Goal: Transaction & Acquisition: Purchase product/service

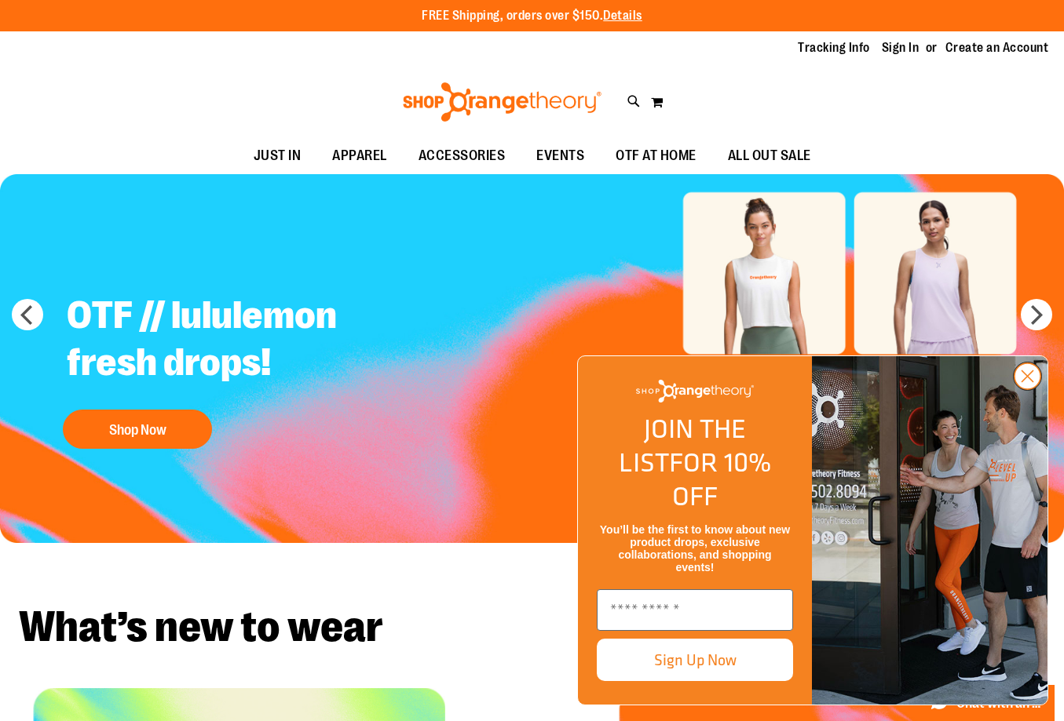
click at [1019, 389] on circle "Close dialog" at bounding box center [1027, 376] width 26 height 26
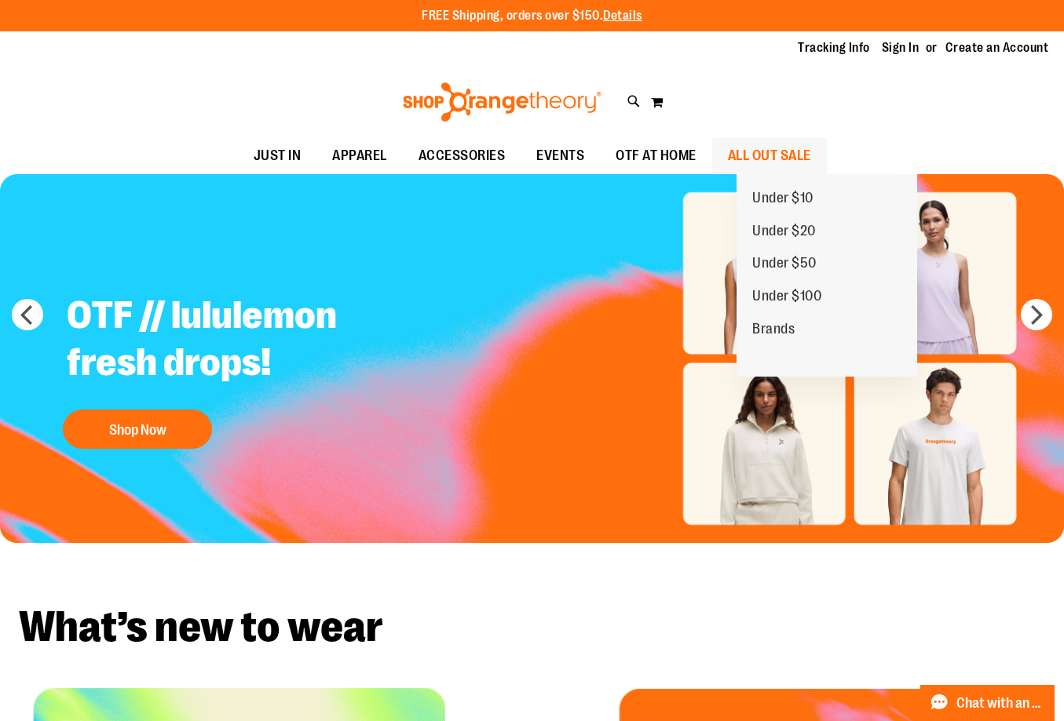
click at [772, 160] on span "ALL OUT SALE" at bounding box center [769, 155] width 83 height 35
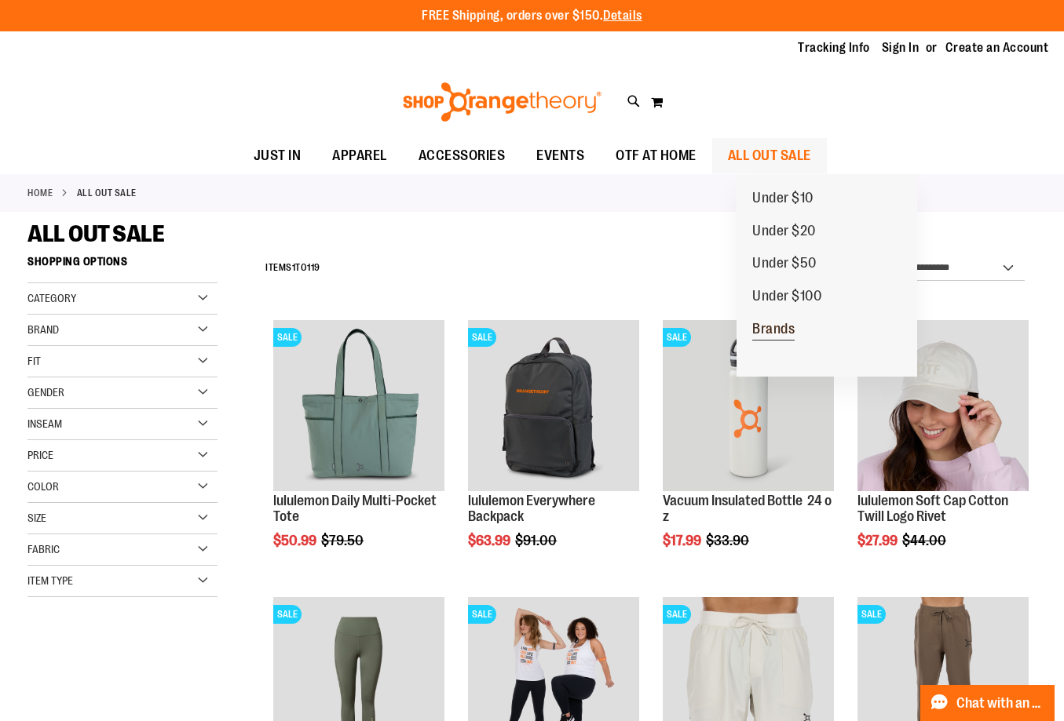
click at [777, 331] on span "Brands" at bounding box center [773, 331] width 42 height 20
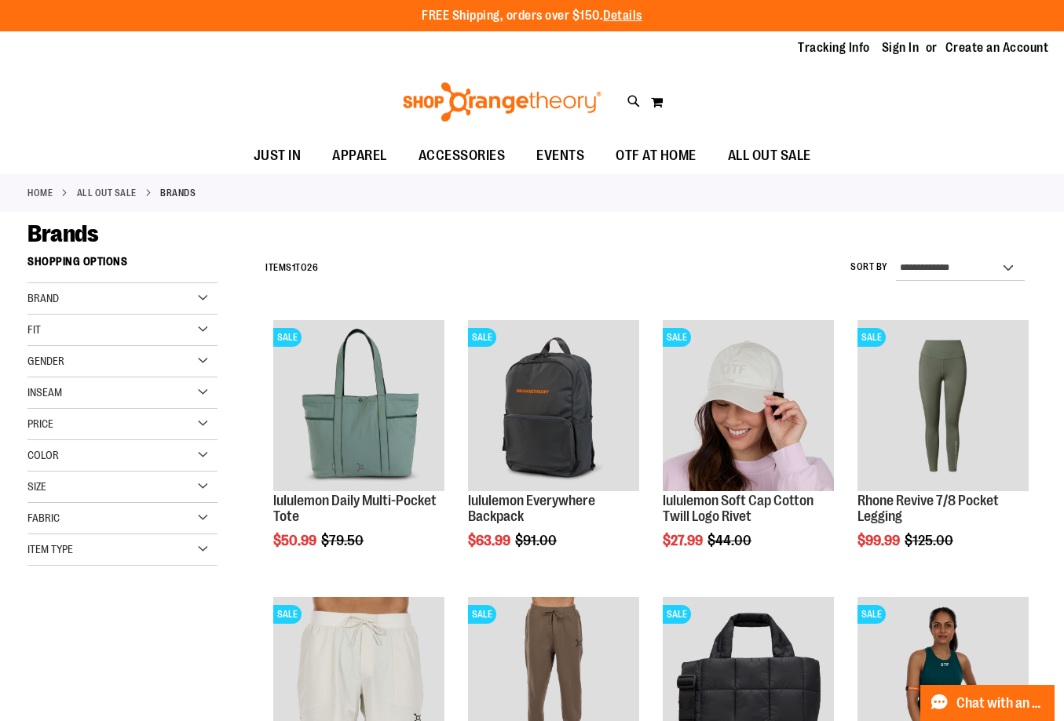
click at [188, 290] on div "Brand" at bounding box center [122, 298] width 190 height 31
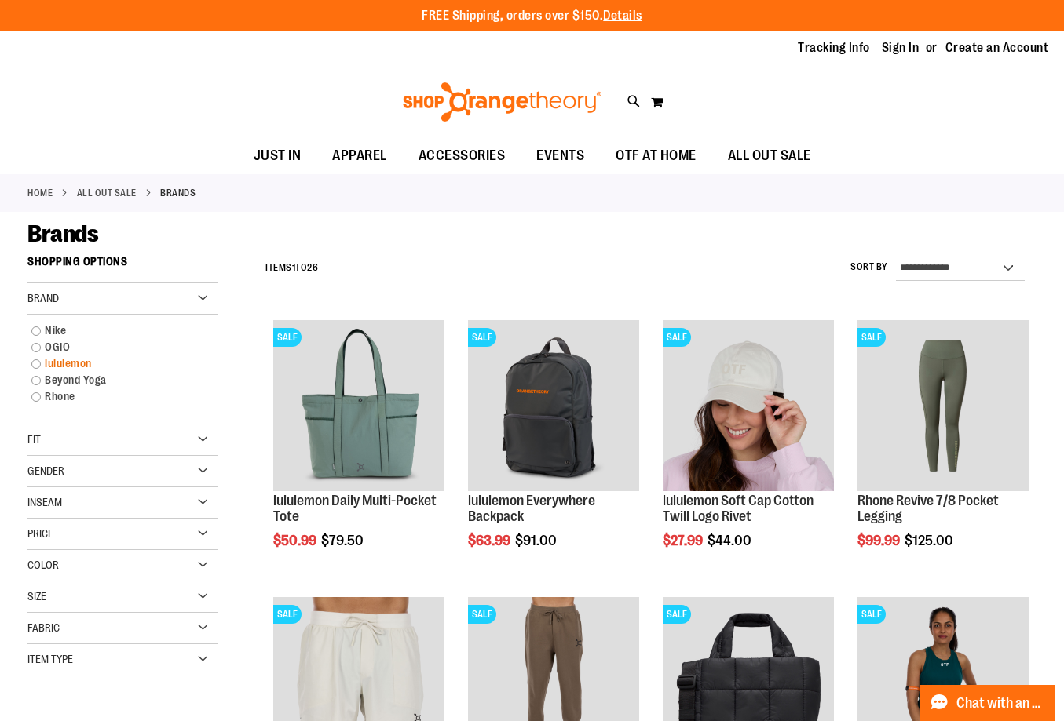
click at [82, 364] on link "lululemon" at bounding box center [115, 364] width 182 height 16
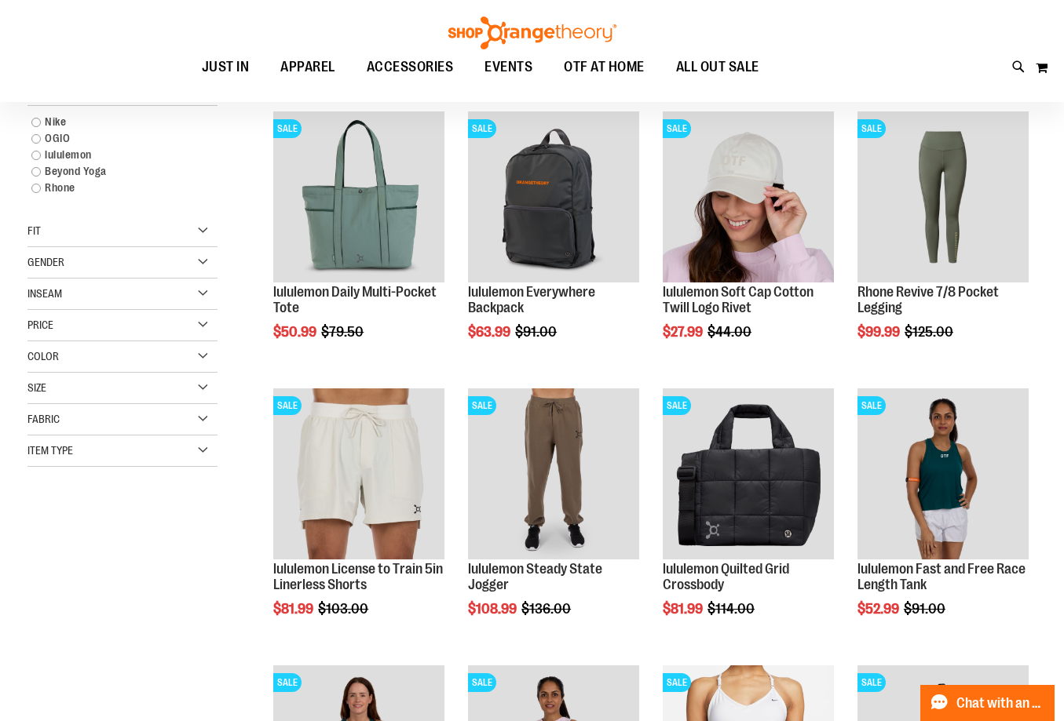
scroll to position [170, 0]
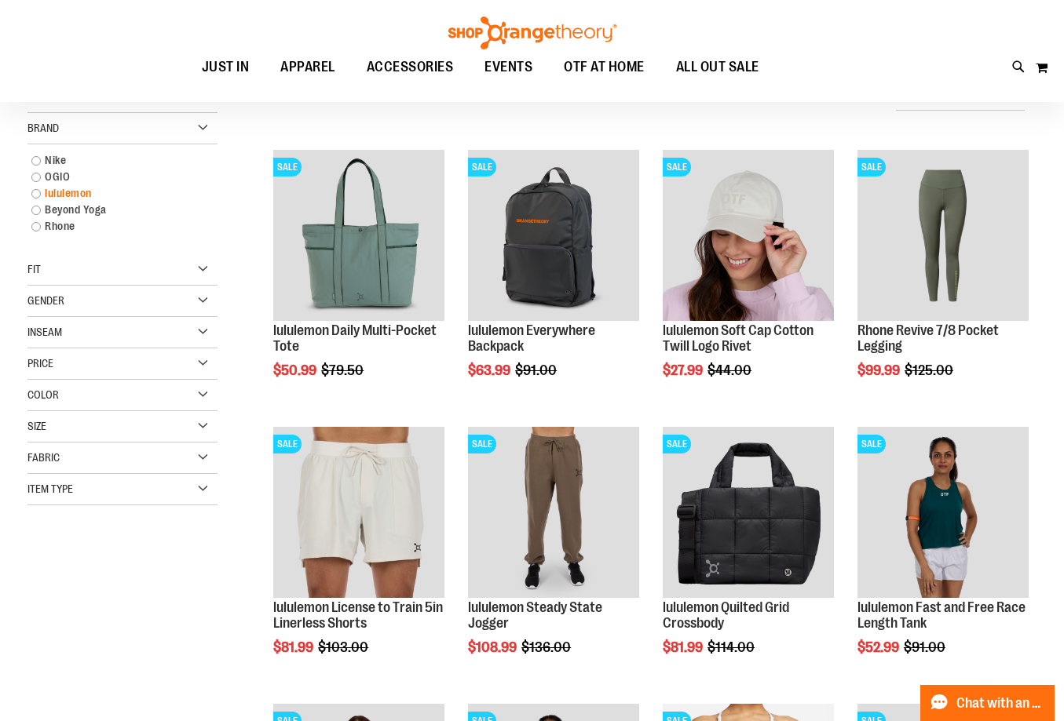
click at [34, 192] on link "lululemon" at bounding box center [115, 193] width 182 height 16
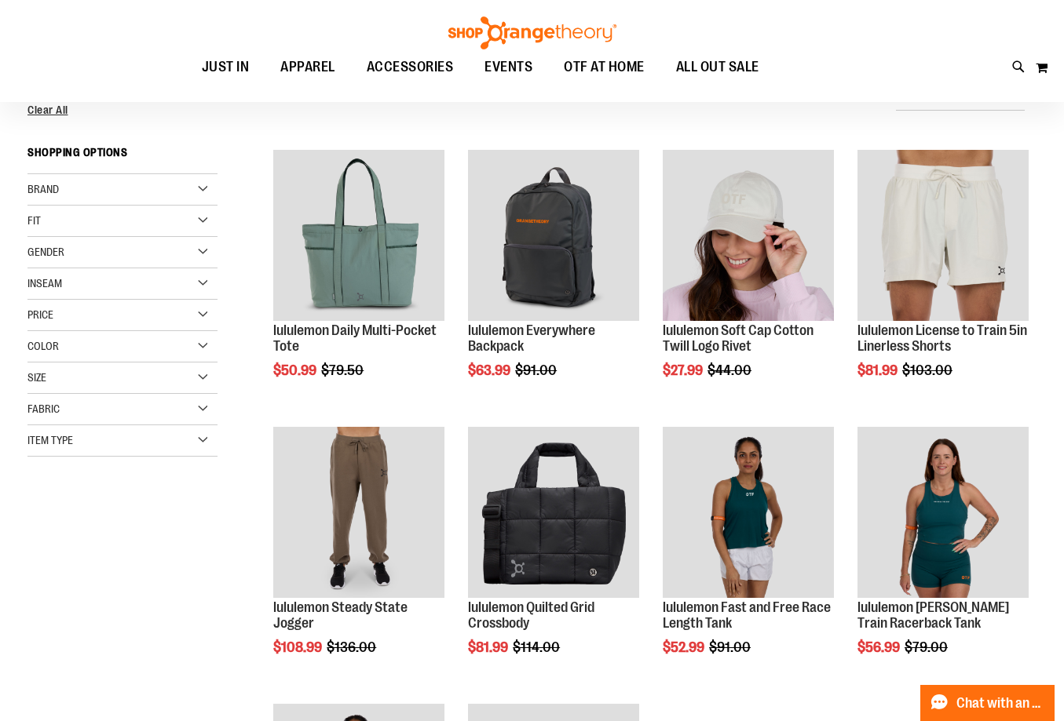
scroll to position [146, 0]
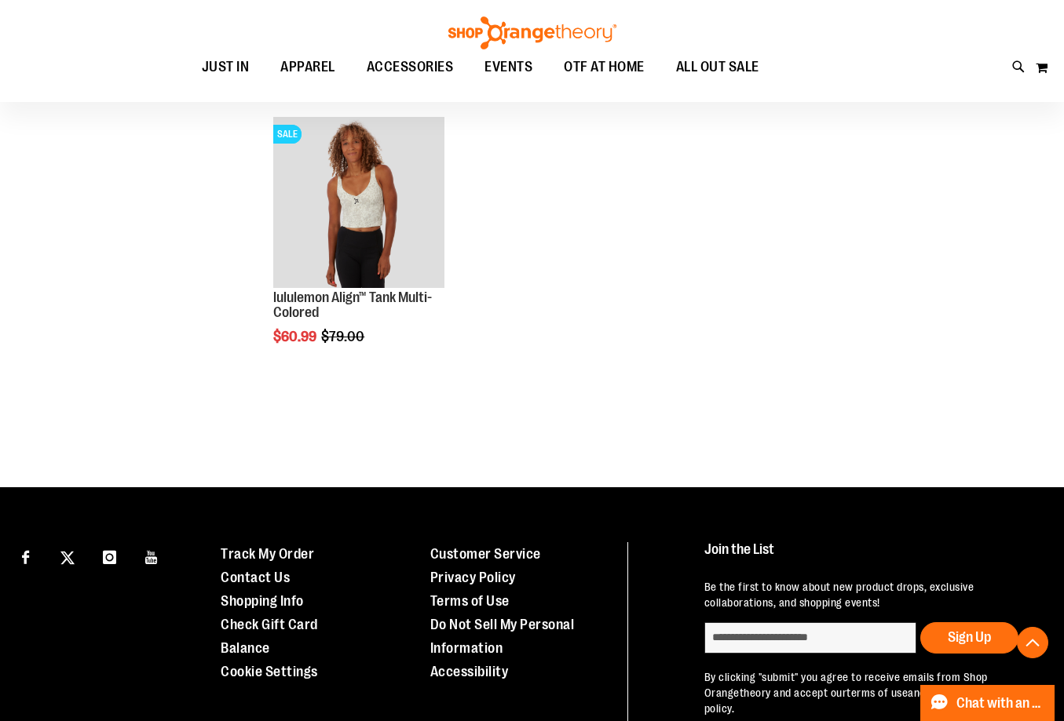
scroll to position [1323, 0]
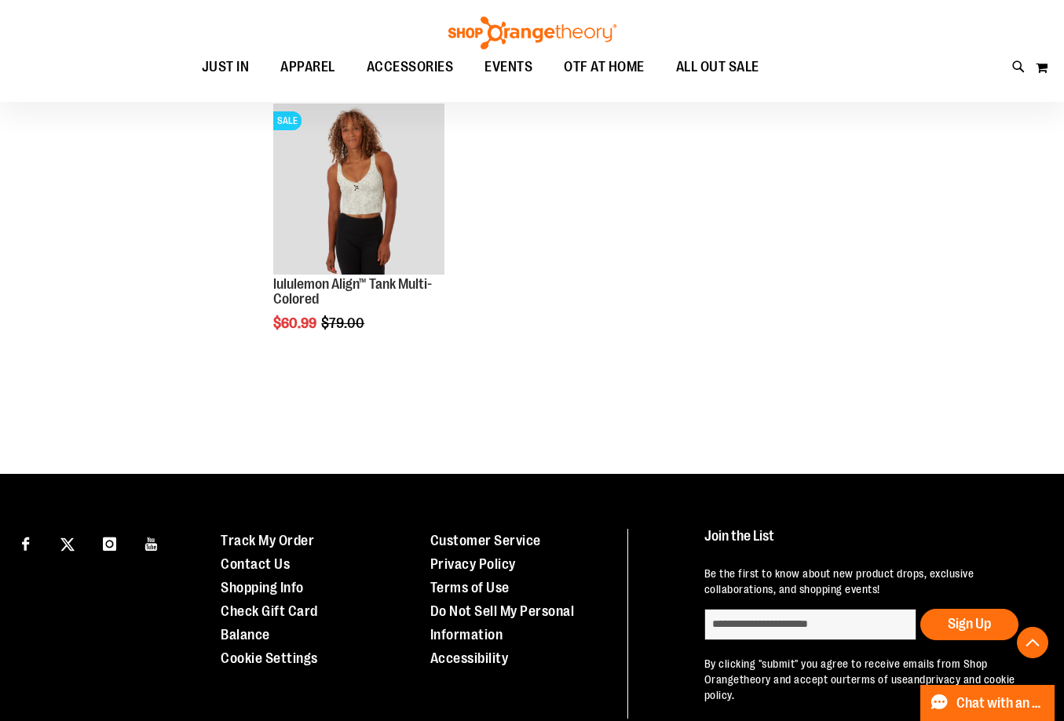
click at [9, 640] on div "Connect with Us" at bounding box center [104, 624] width 209 height 190
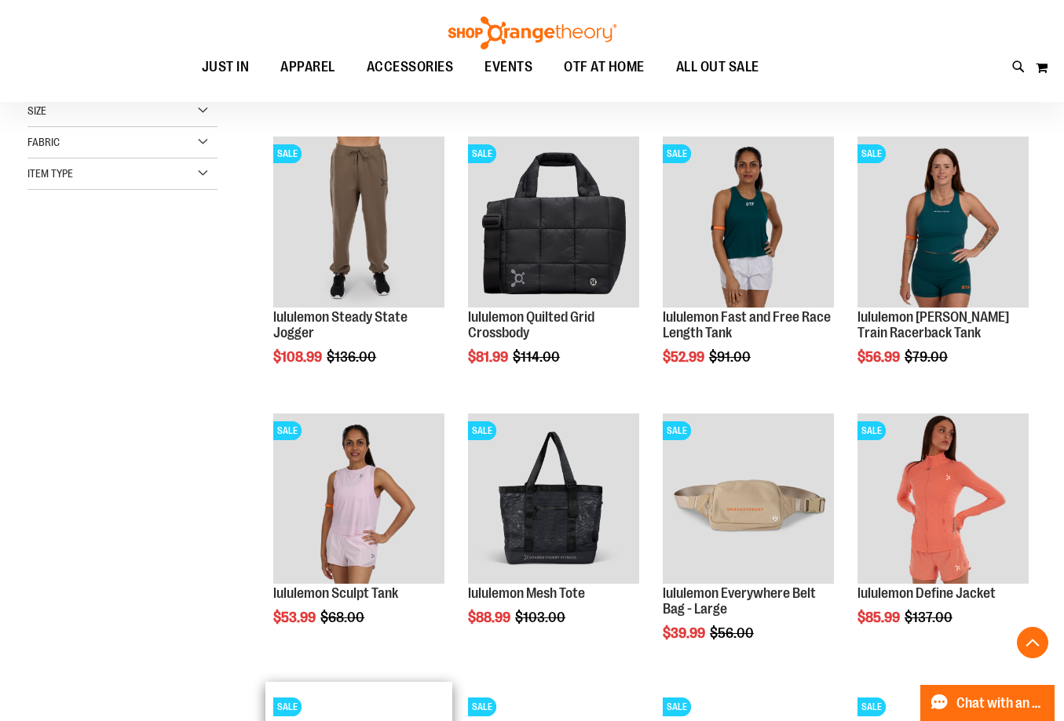
scroll to position [199, 0]
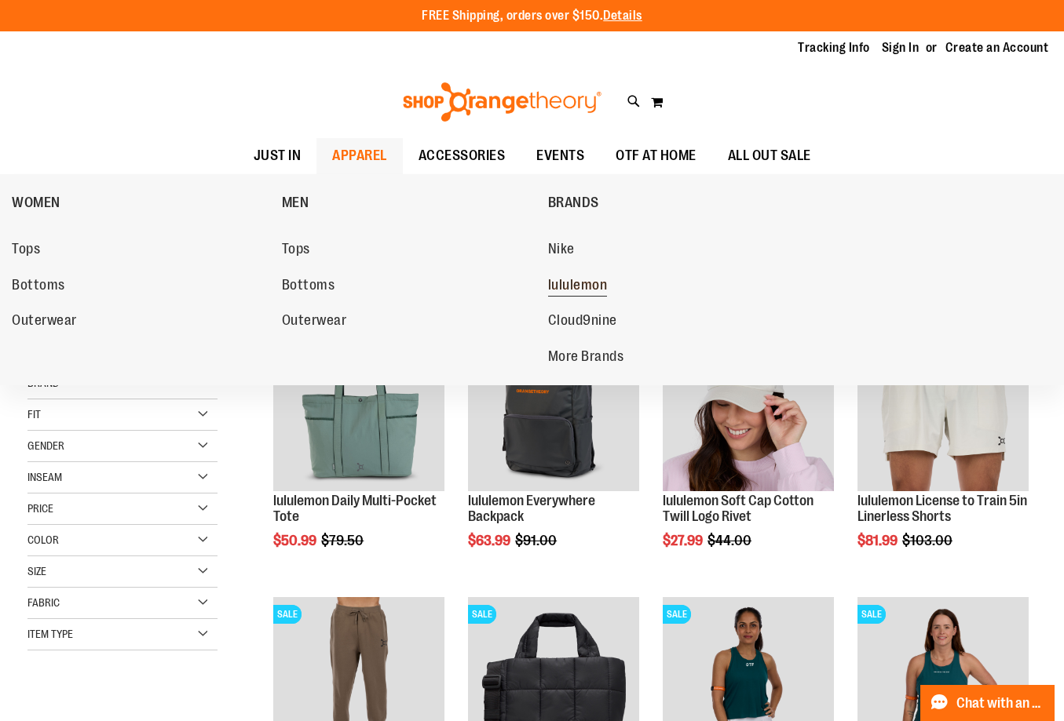
click at [601, 286] on span "lululemon" at bounding box center [578, 287] width 60 height 20
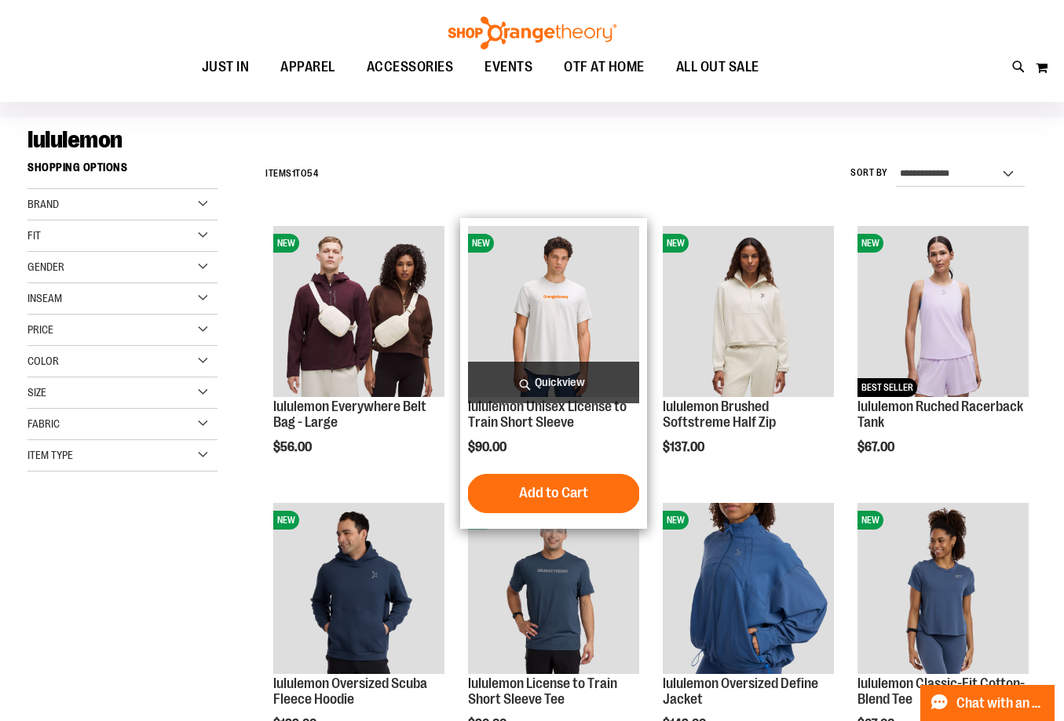
scroll to position [156, 0]
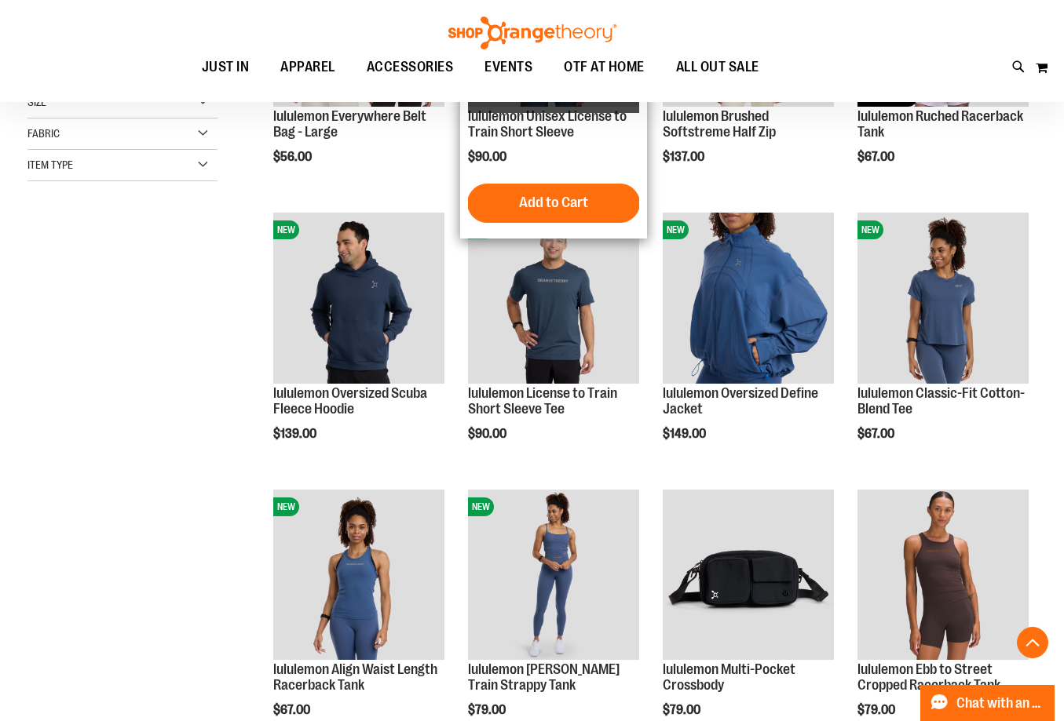
scroll to position [156, 0]
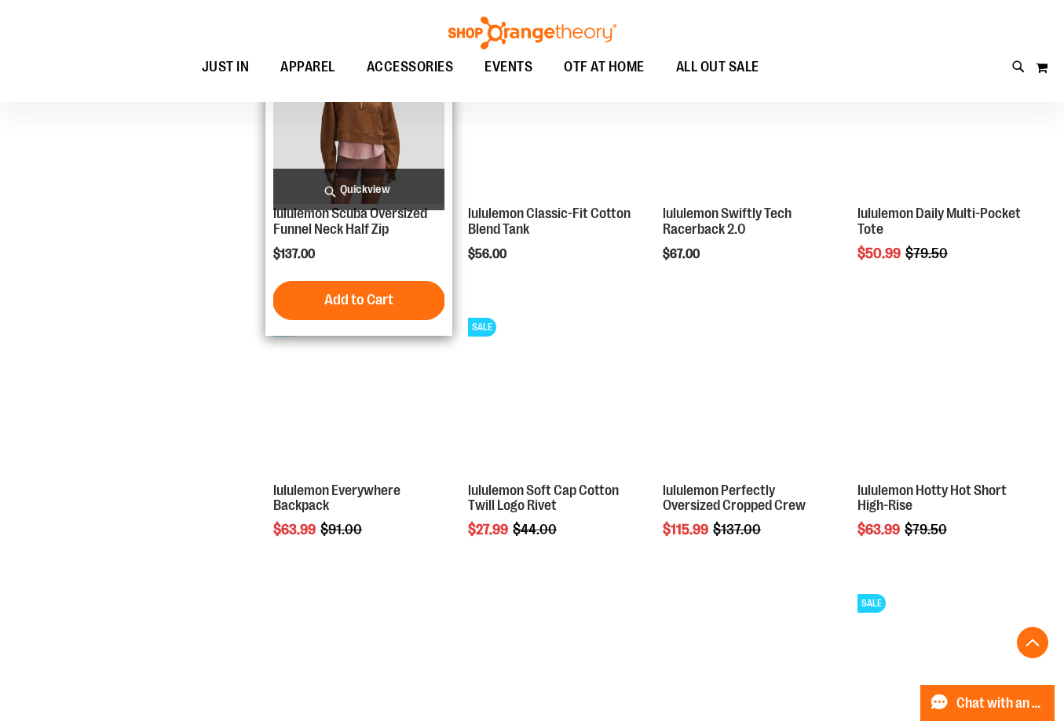
scroll to position [1177, 0]
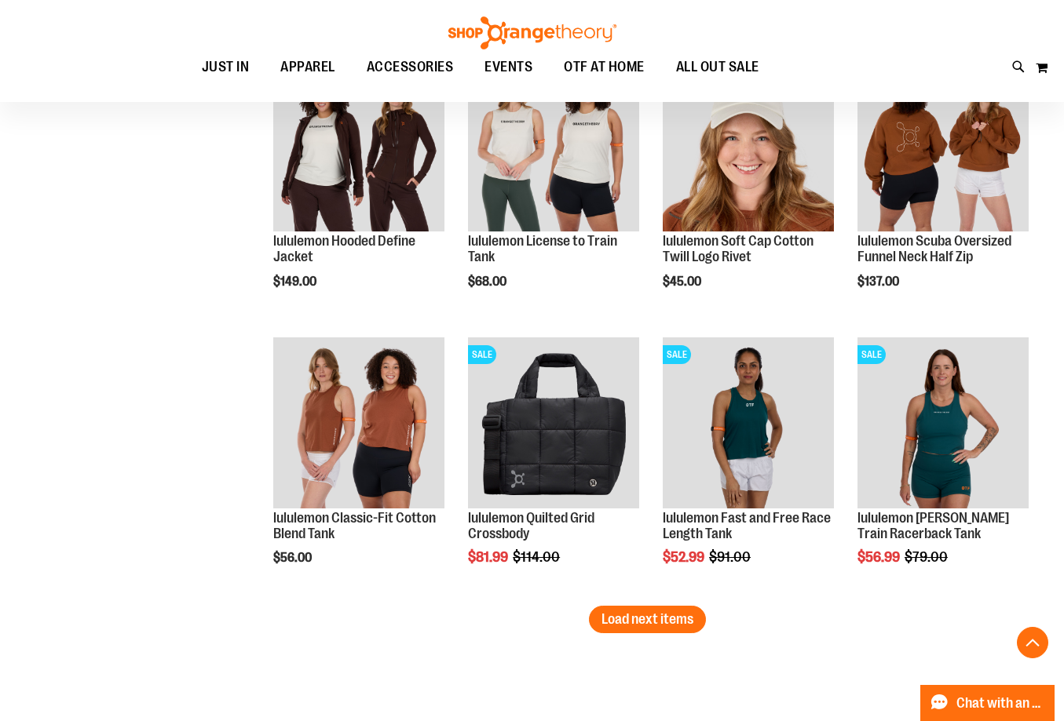
scroll to position [2197, 0]
